Goal: Navigation & Orientation: Find specific page/section

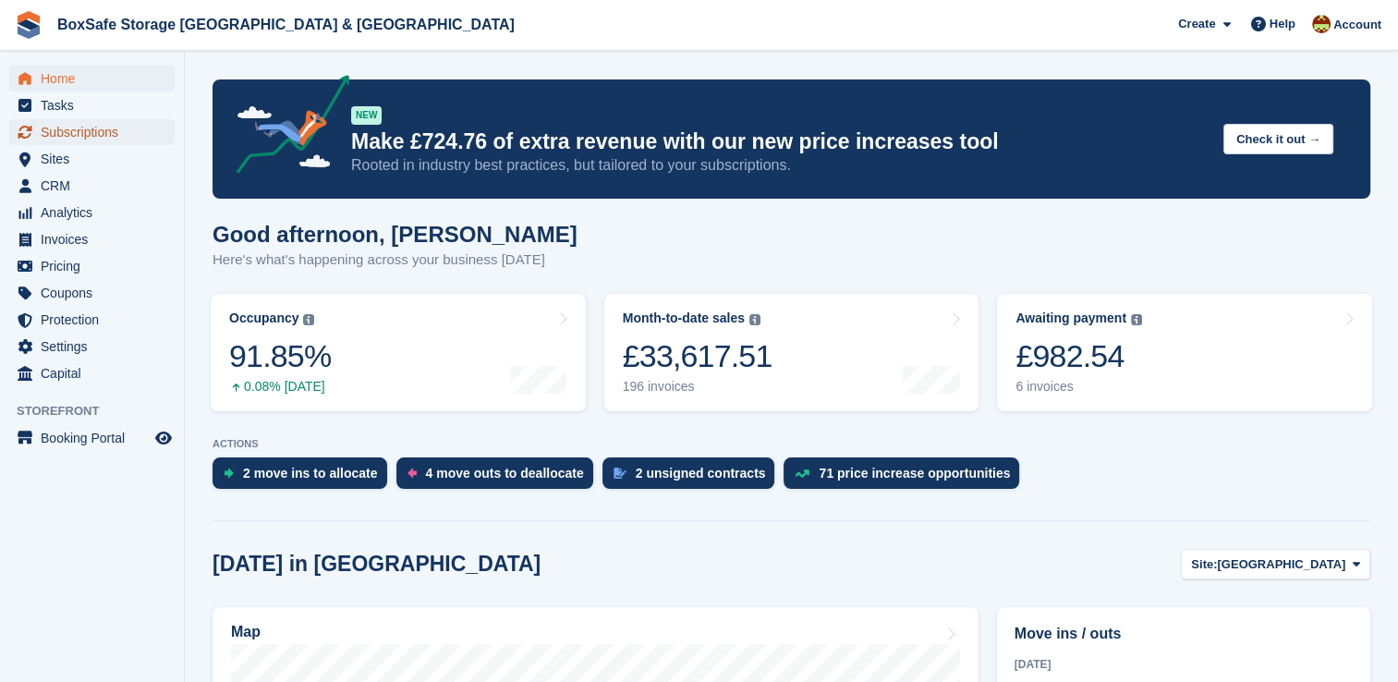
click at [115, 132] on span "Subscriptions" at bounding box center [96, 132] width 111 height 26
